Goal: Task Accomplishment & Management: Manage account settings

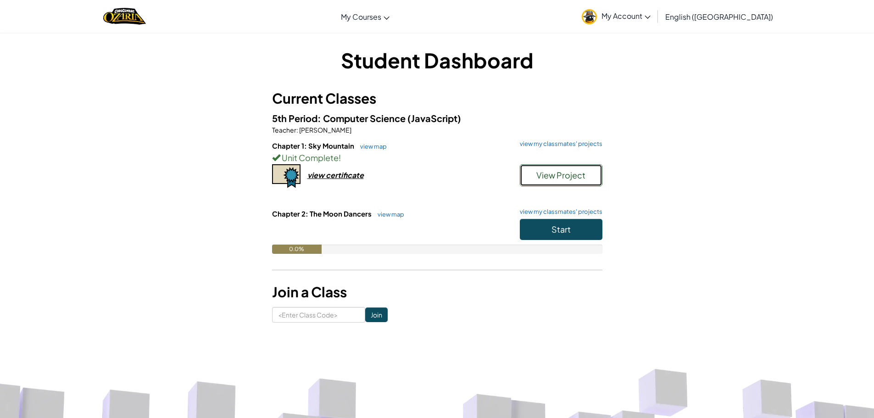
click at [557, 172] on span "View Project" at bounding box center [561, 175] width 49 height 11
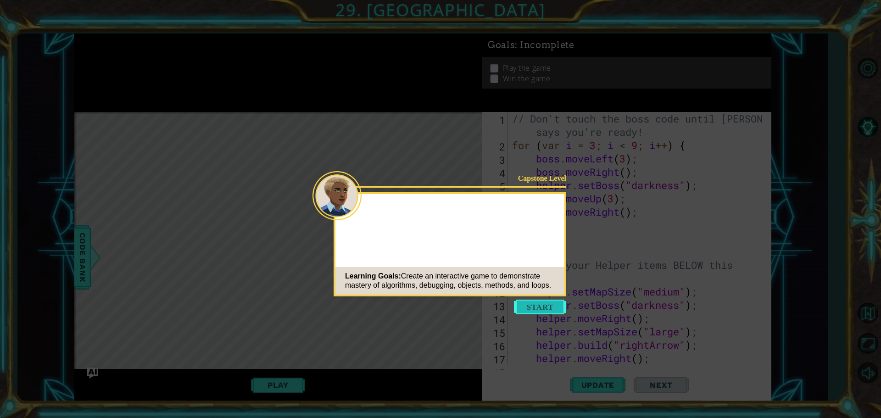
click at [534, 306] on button "Start" at bounding box center [540, 307] width 52 height 15
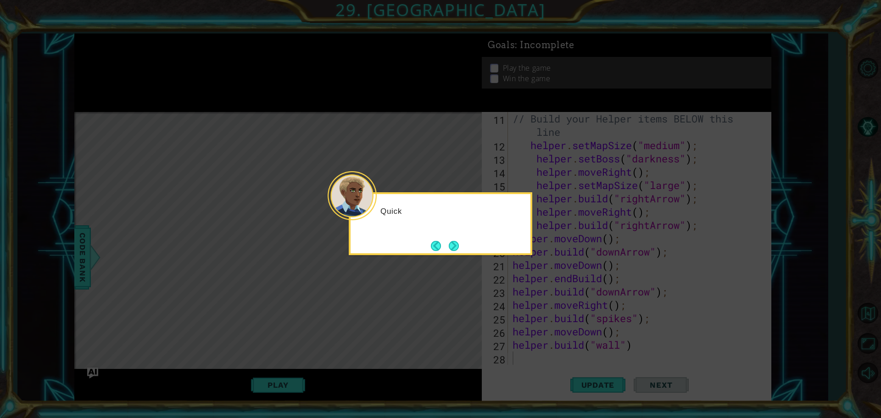
scroll to position [146, 0]
click at [452, 245] on button "Next" at bounding box center [454, 246] width 10 height 10
drag, startPoint x: 459, startPoint y: 244, endPoint x: 488, endPoint y: 252, distance: 30.8
click at [464, 246] on div "The l" at bounding box center [441, 223] width 184 height 63
click at [457, 247] on button "Next" at bounding box center [454, 246] width 10 height 10
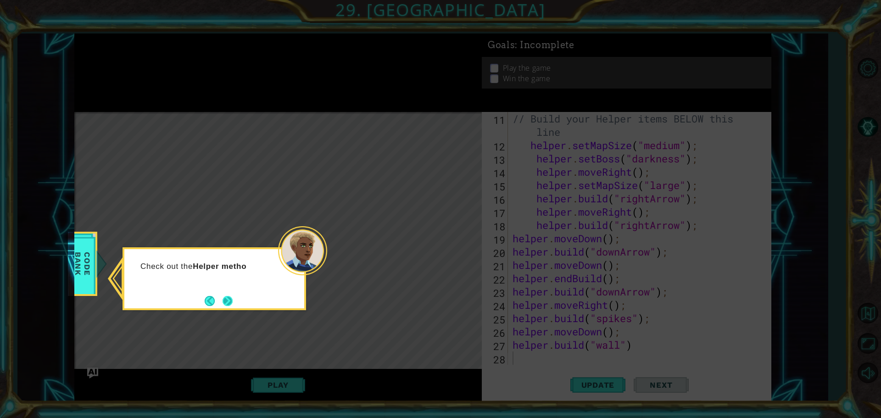
click at [232, 297] on button "Next" at bounding box center [228, 301] width 10 height 10
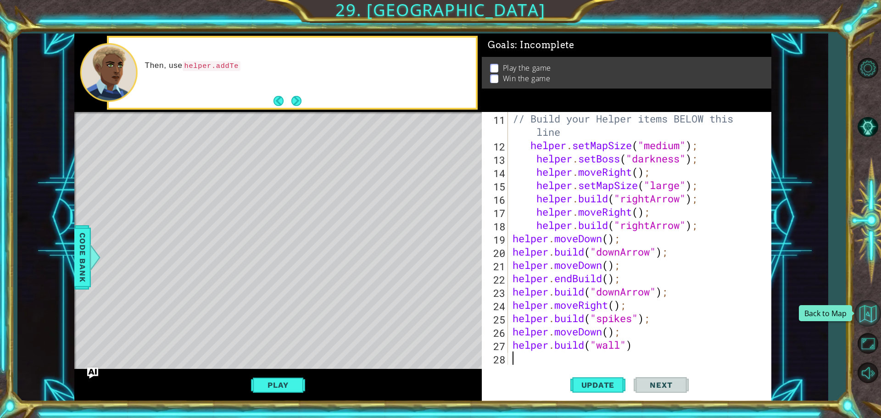
click at [869, 313] on button "Back to Map" at bounding box center [868, 313] width 27 height 27
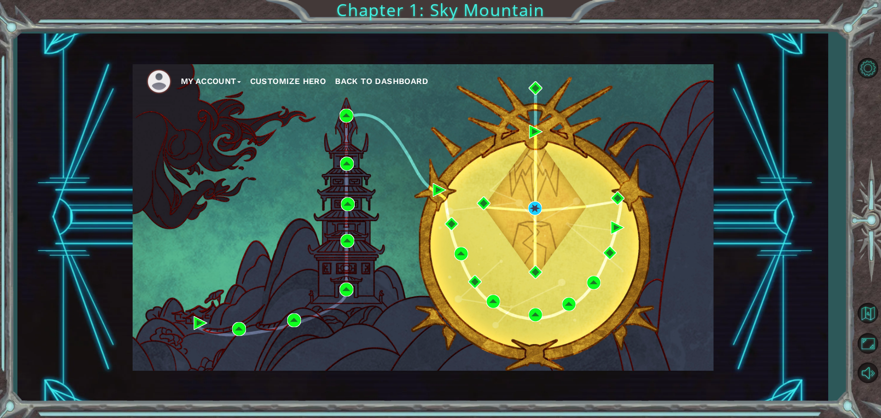
click at [299, 79] on button "Customize Hero" at bounding box center [288, 81] width 76 height 14
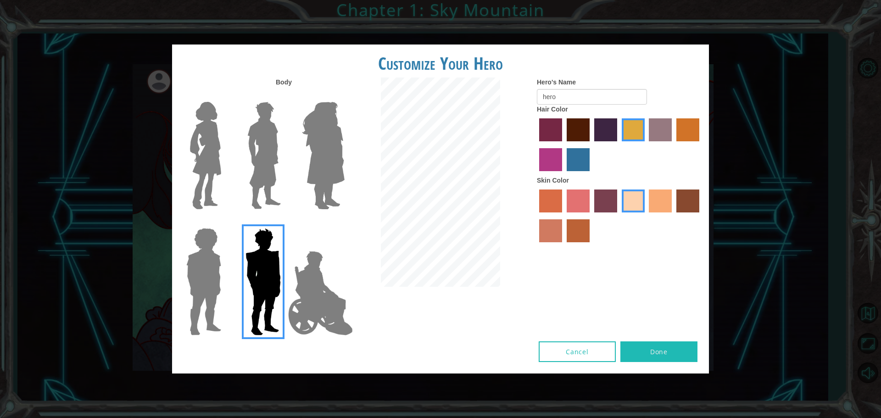
click at [331, 299] on img at bounding box center [321, 293] width 72 height 92
click at [344, 222] on input "Hero Jamie" at bounding box center [344, 222] width 0 height 0
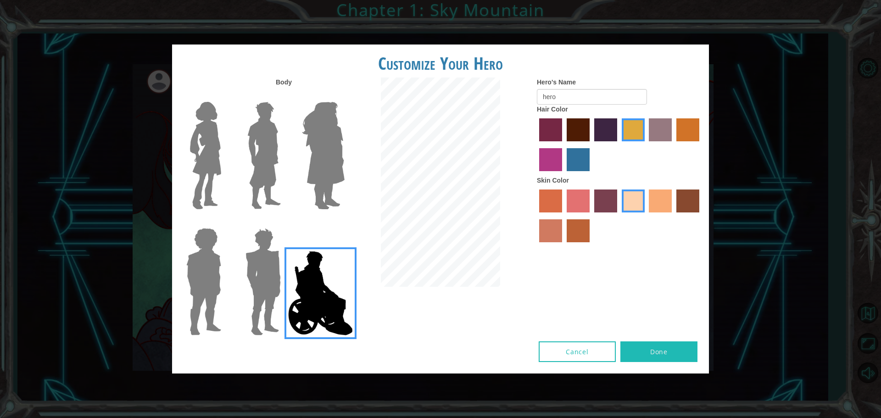
click at [565, 166] on div at bounding box center [619, 146] width 165 height 60
click at [573, 165] on label "lachmara hair color" at bounding box center [578, 159] width 23 height 23
click at [564, 174] on input "lachmara hair color" at bounding box center [564, 174] width 0 height 0
click at [639, 124] on label "tulip tree hair color" at bounding box center [633, 129] width 23 height 23
click at [619, 145] on input "tulip tree hair color" at bounding box center [619, 145] width 0 height 0
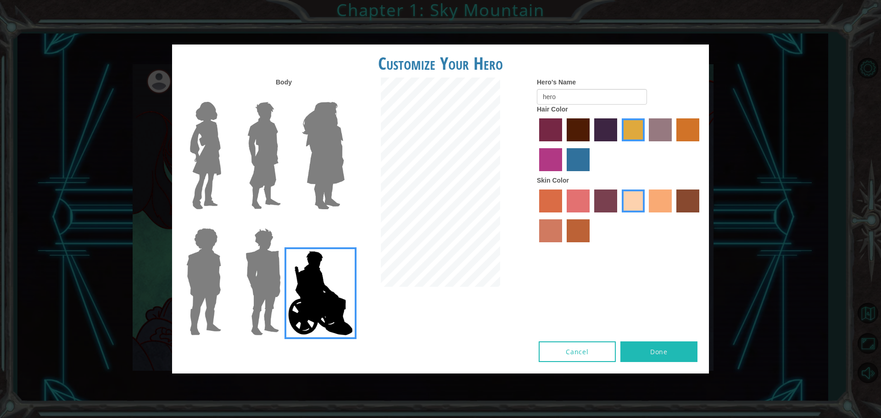
click at [660, 130] on label "bazaar hair color" at bounding box center [660, 129] width 23 height 23
click at [646, 145] on input "bazaar hair color" at bounding box center [646, 145] width 0 height 0
click at [680, 131] on label "gold drop hair color" at bounding box center [688, 129] width 23 height 23
click at [673, 145] on input "gold drop hair color" at bounding box center [673, 145] width 0 height 0
click at [581, 124] on label "maroon hair color" at bounding box center [578, 129] width 23 height 23
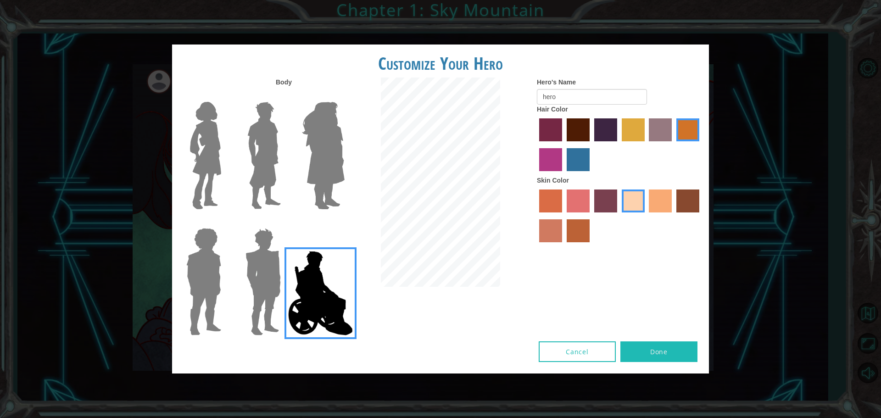
click at [564, 145] on input "maroon hair color" at bounding box center [564, 145] width 0 height 0
click at [649, 203] on label "tacao skin color" at bounding box center [660, 201] width 23 height 23
click at [646, 216] on input "tacao skin color" at bounding box center [646, 216] width 0 height 0
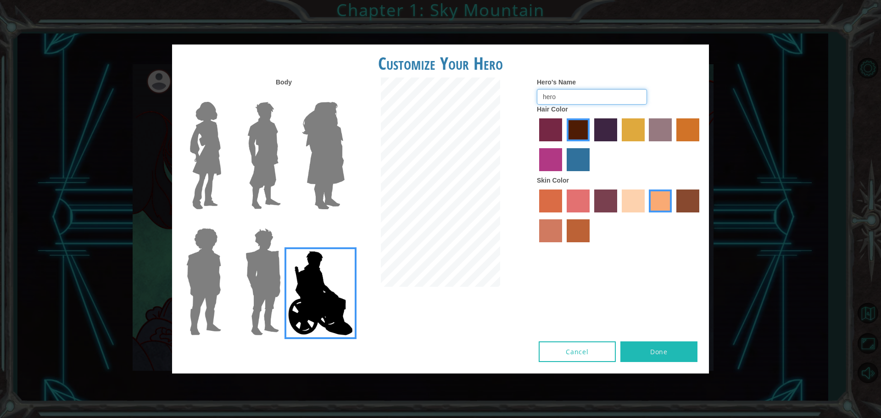
click at [596, 102] on input "hero" at bounding box center [592, 97] width 110 height 16
type input "h"
type input "u"
type input "H"
type input "ZELDA"
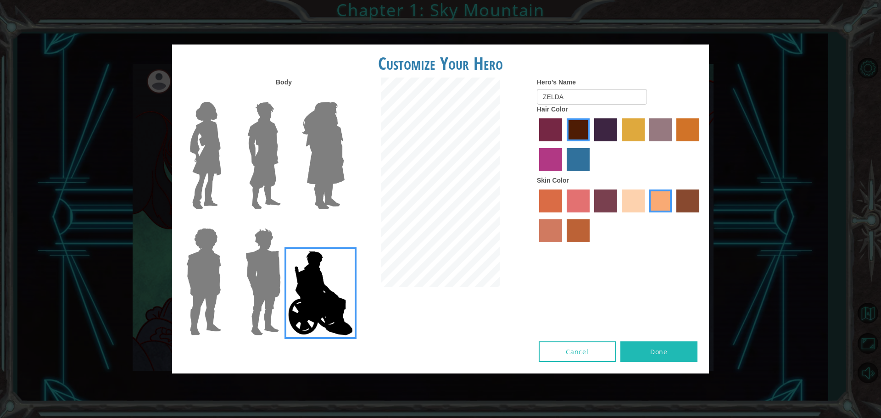
click at [691, 352] on button "Done" at bounding box center [659, 351] width 77 height 21
